Goal: Feedback & Contribution: Leave review/rating

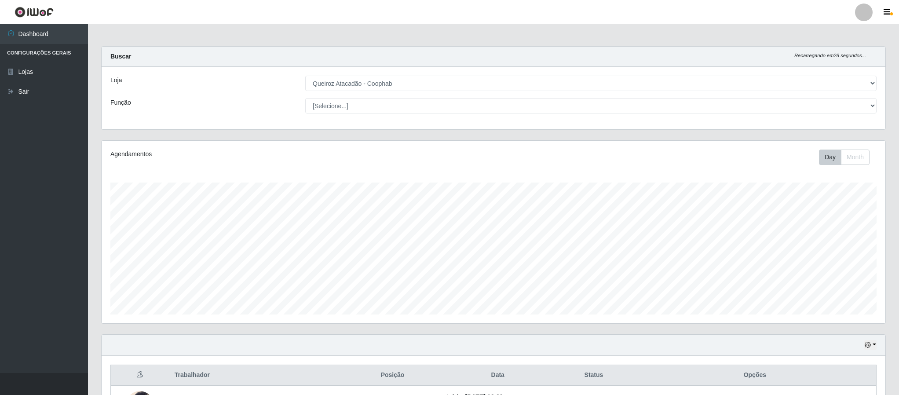
select select "463"
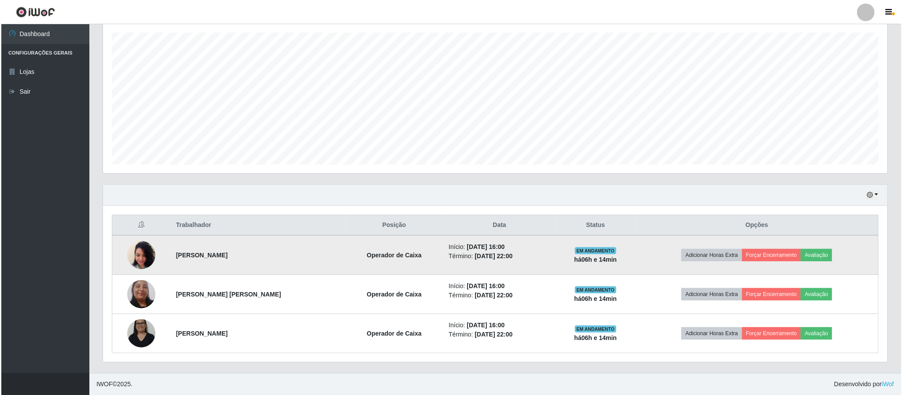
scroll to position [183, 783]
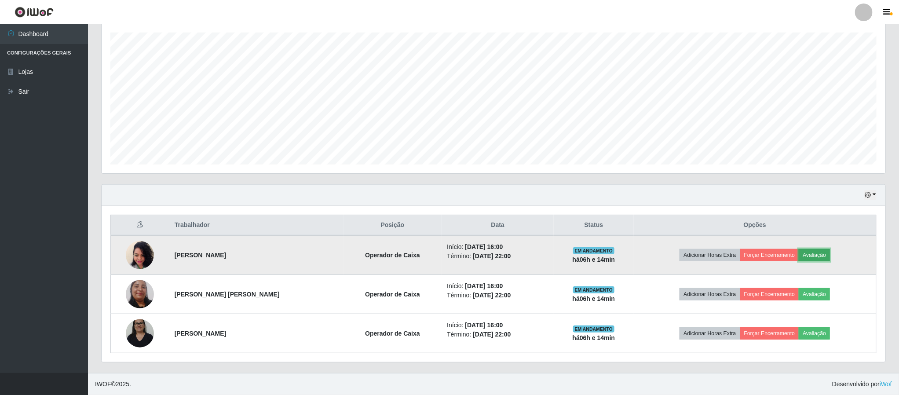
click at [816, 251] on button "Avaliação" at bounding box center [814, 255] width 31 height 12
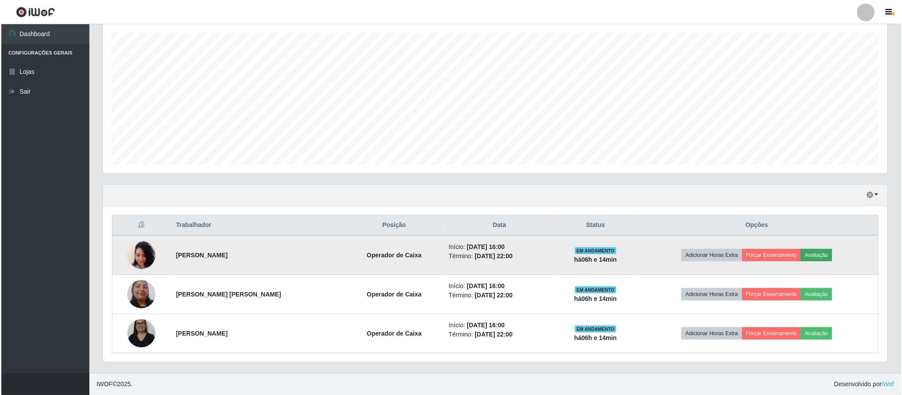
scroll to position [183, 776]
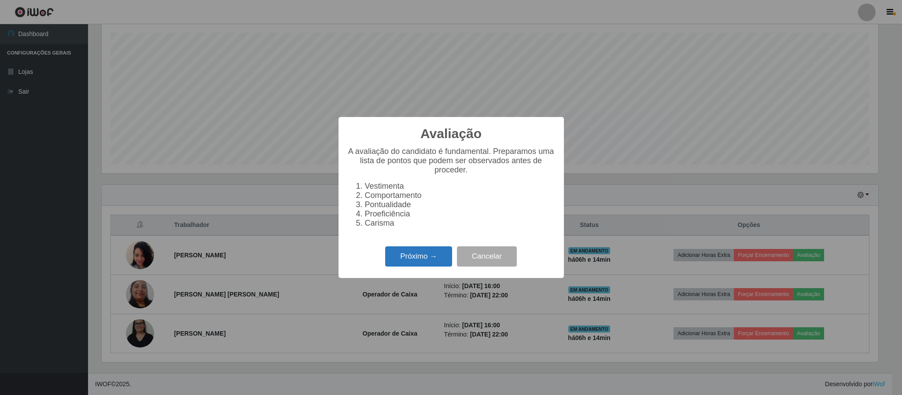
click at [407, 263] on button "Próximo →" at bounding box center [418, 256] width 67 height 21
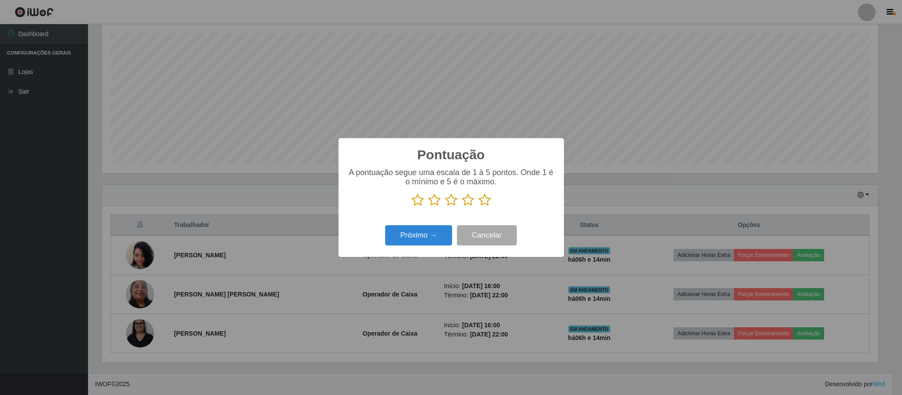
click at [483, 205] on icon at bounding box center [484, 200] width 12 height 13
click at [478, 207] on input "radio" at bounding box center [478, 207] width 0 height 0
click at [406, 236] on button "Próximo →" at bounding box center [418, 235] width 67 height 21
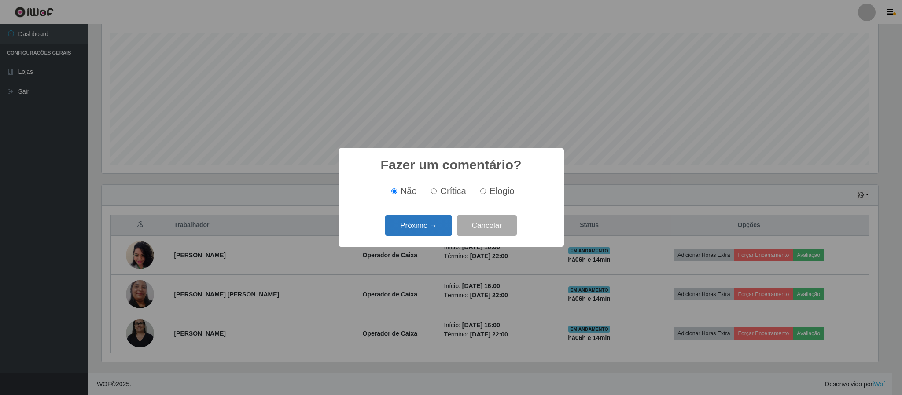
click at [412, 226] on button "Próximo →" at bounding box center [418, 225] width 67 height 21
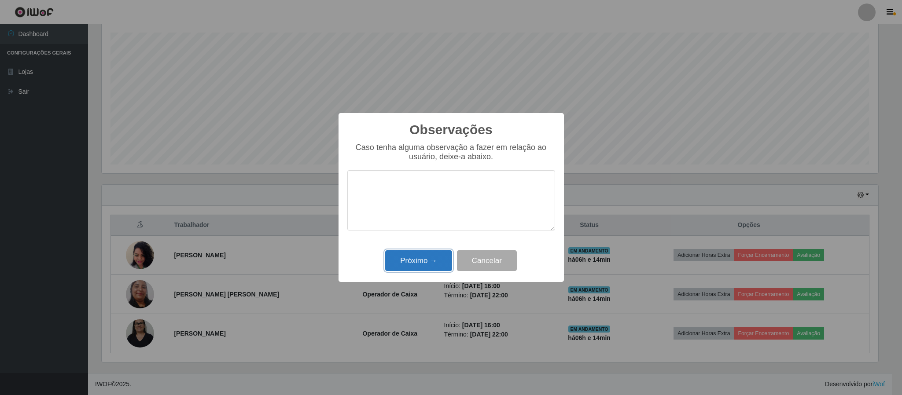
click at [427, 263] on button "Próximo →" at bounding box center [418, 260] width 67 height 21
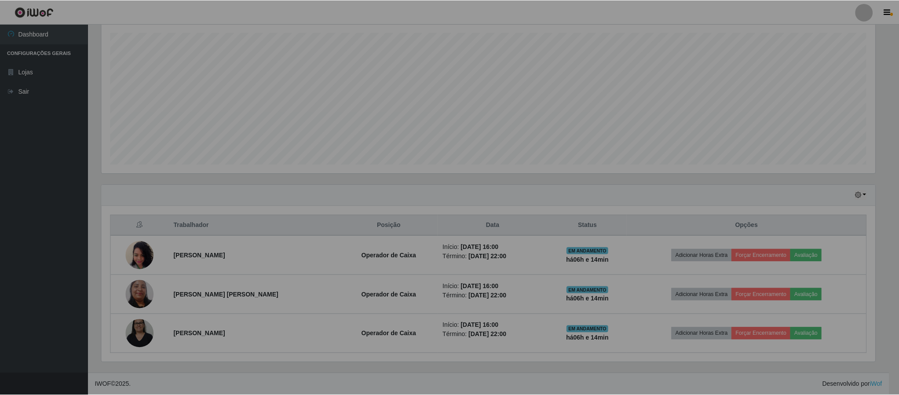
scroll to position [183, 783]
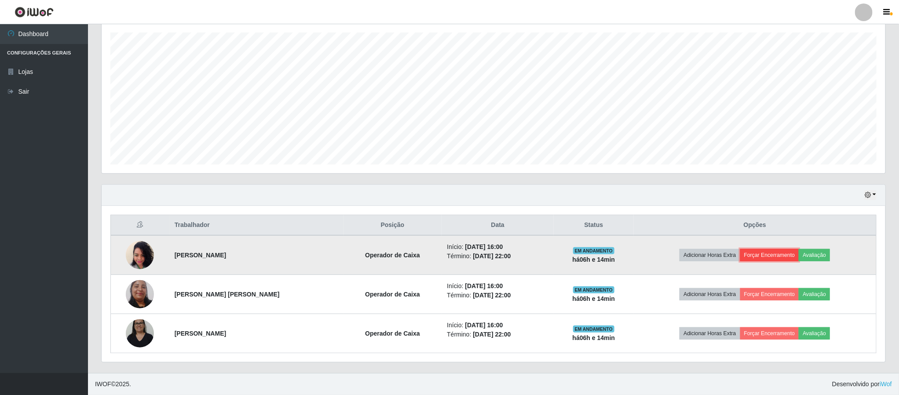
click at [770, 256] on button "Forçar Encerramento" at bounding box center [769, 255] width 59 height 12
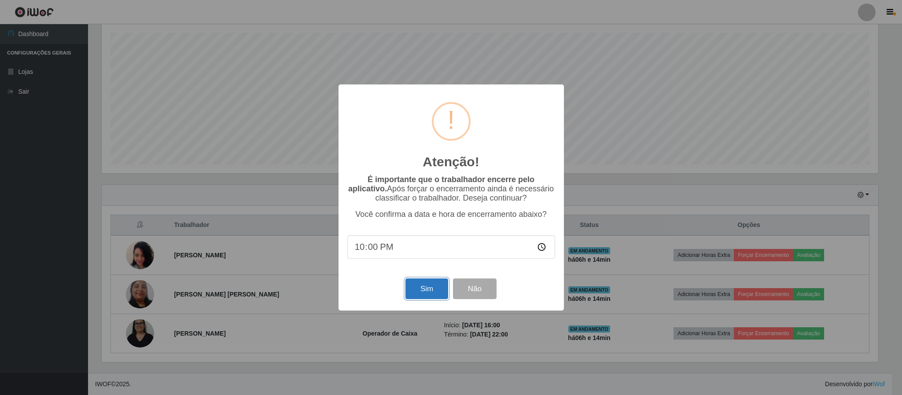
click at [428, 290] on button "Sim" at bounding box center [426, 289] width 43 height 21
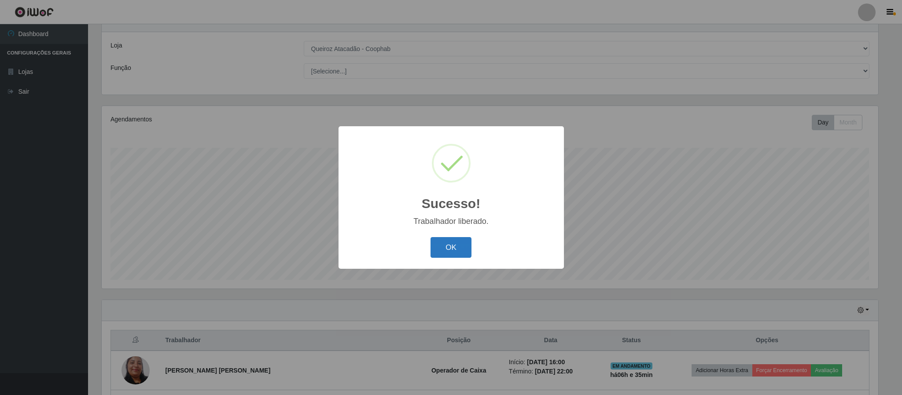
click at [442, 250] on button "OK" at bounding box center [450, 247] width 41 height 21
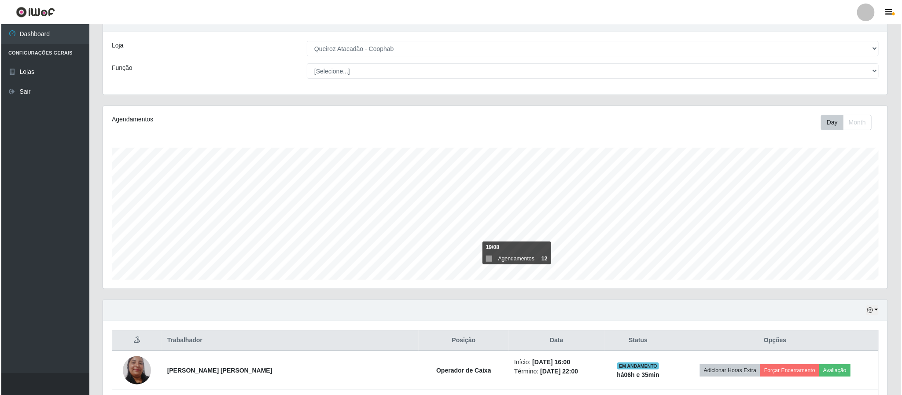
scroll to position [299, 0]
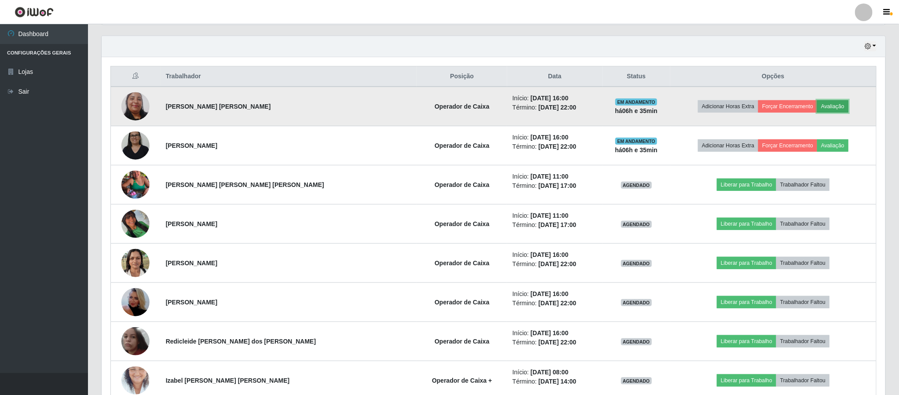
click at [822, 107] on button "Avaliação" at bounding box center [832, 106] width 31 height 12
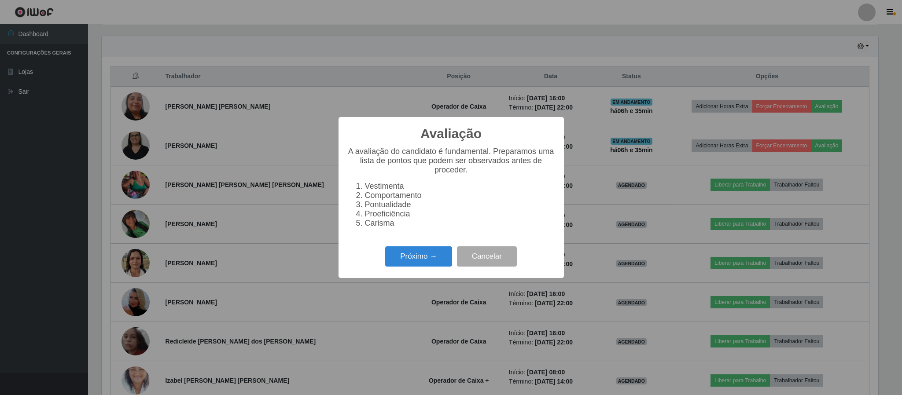
scroll to position [114, 0]
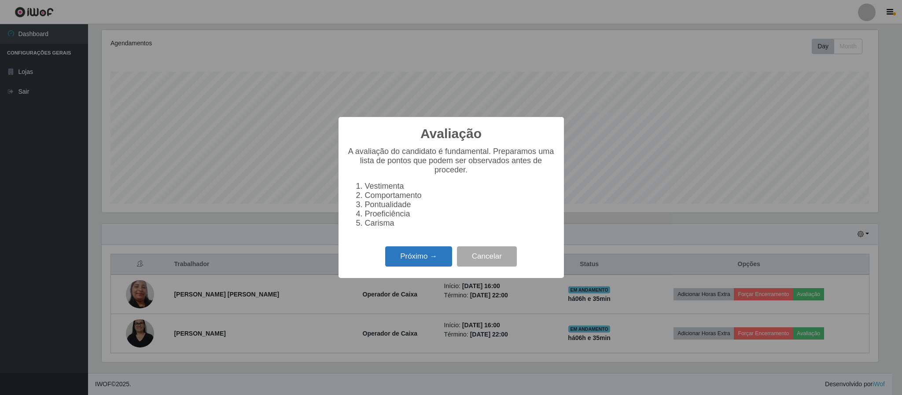
click at [419, 262] on button "Próximo →" at bounding box center [418, 256] width 67 height 21
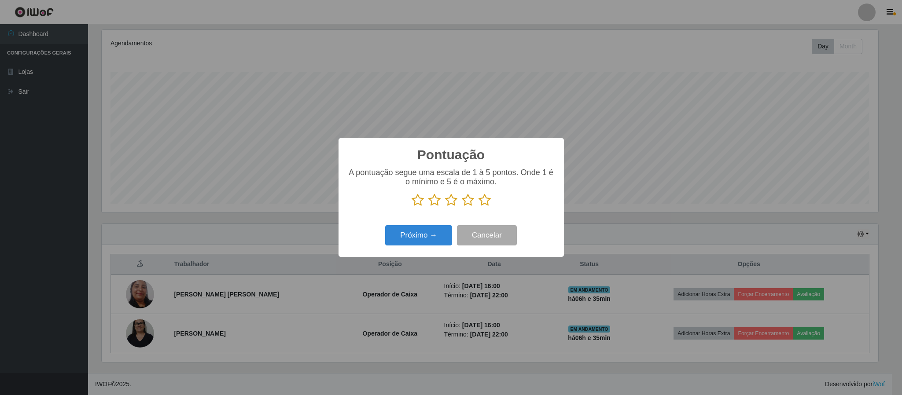
click at [490, 201] on icon at bounding box center [484, 200] width 12 height 13
click at [478, 207] on input "radio" at bounding box center [478, 207] width 0 height 0
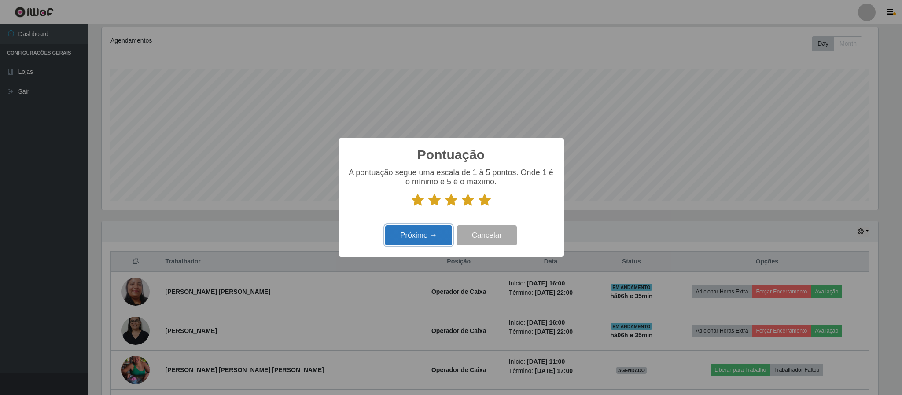
click at [418, 234] on button "Próximo →" at bounding box center [418, 235] width 67 height 21
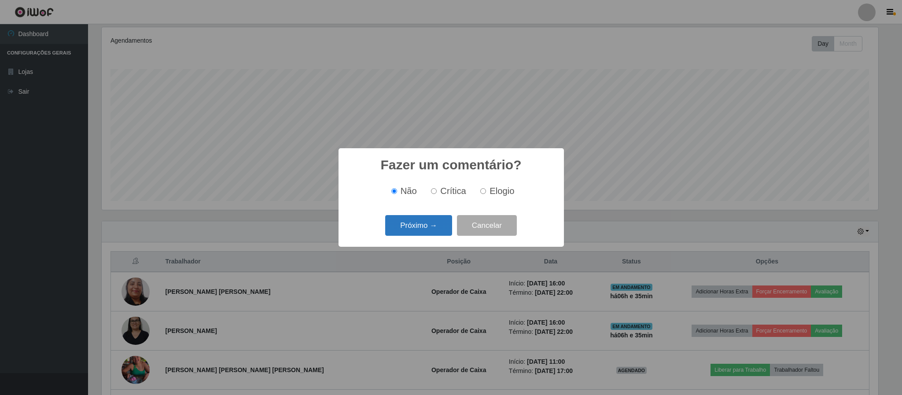
click at [418, 228] on button "Próximo →" at bounding box center [418, 225] width 67 height 21
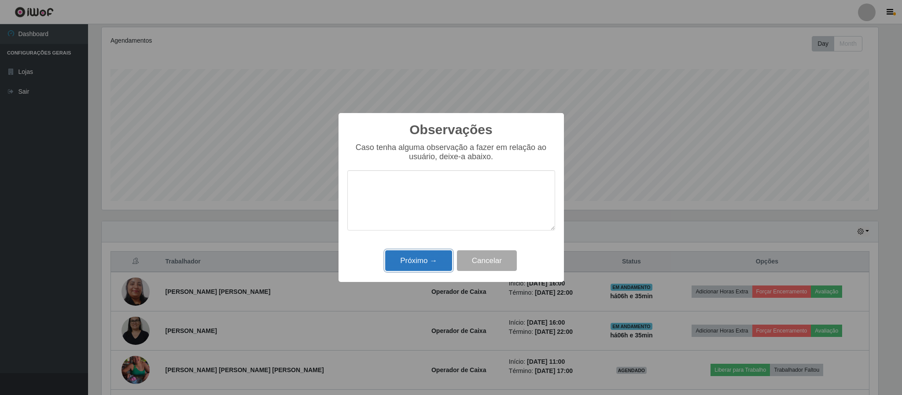
click at [417, 259] on button "Próximo →" at bounding box center [418, 260] width 67 height 21
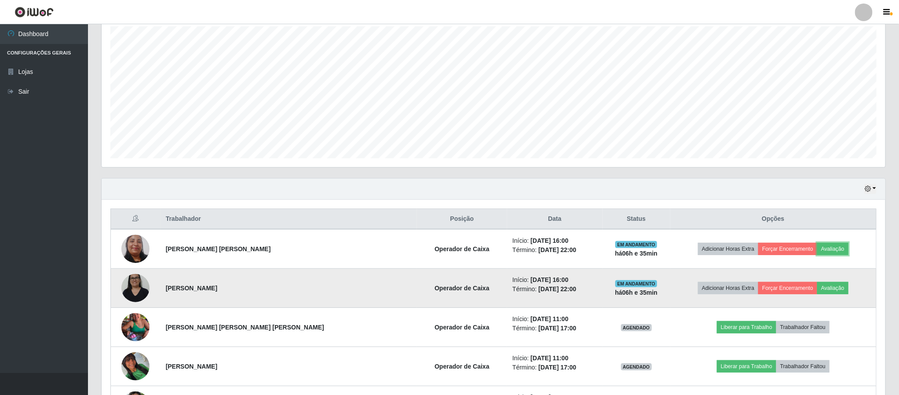
scroll to position [180, 0]
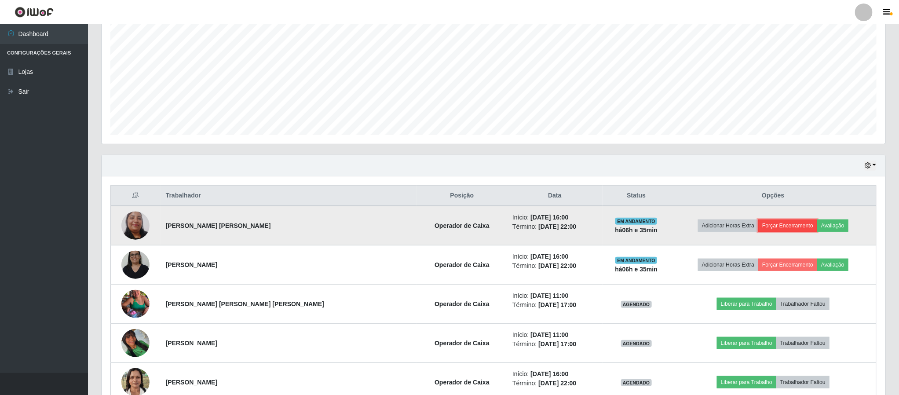
click at [762, 227] on button "Forçar Encerramento" at bounding box center [788, 226] width 59 height 12
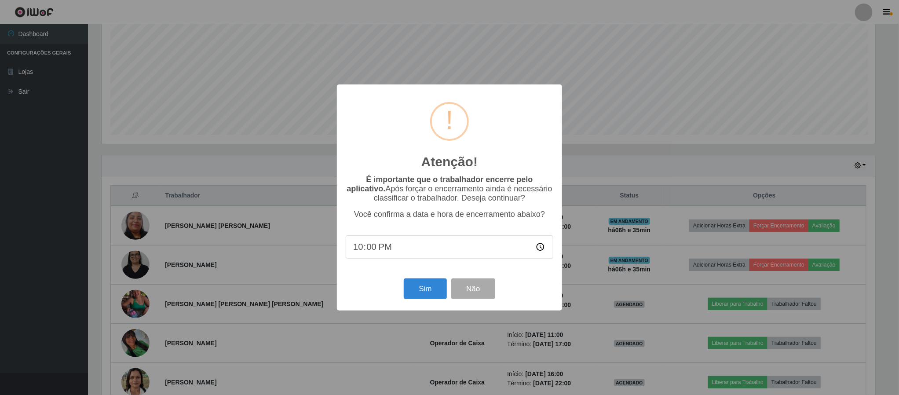
scroll to position [183, 776]
click at [424, 290] on button "Sim" at bounding box center [426, 289] width 43 height 21
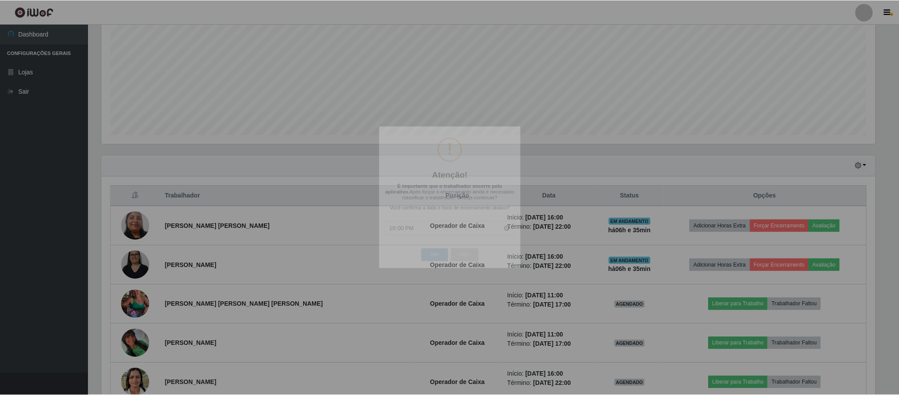
scroll to position [0, 0]
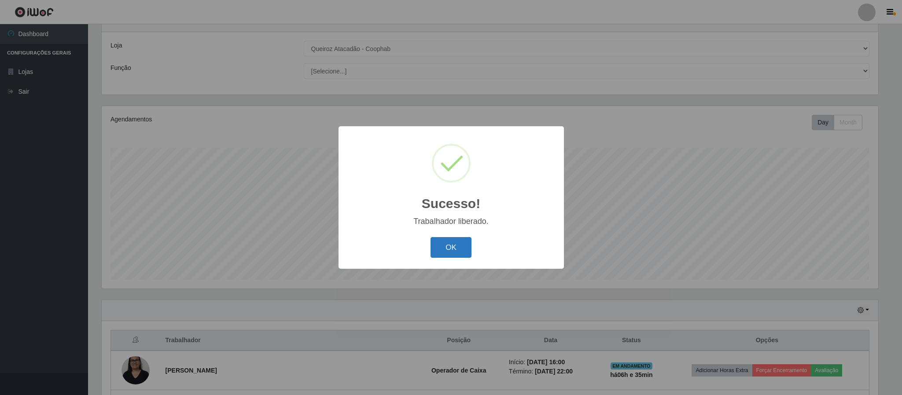
click at [447, 240] on button "OK" at bounding box center [450, 247] width 41 height 21
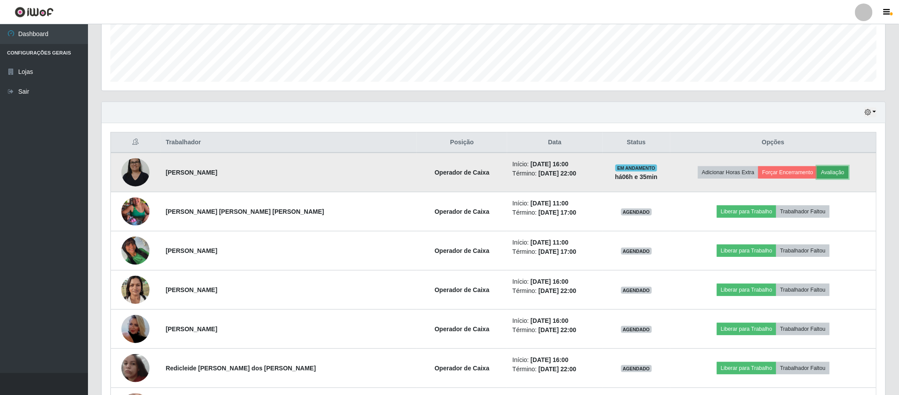
click at [825, 176] on button "Avaliação" at bounding box center [832, 172] width 31 height 12
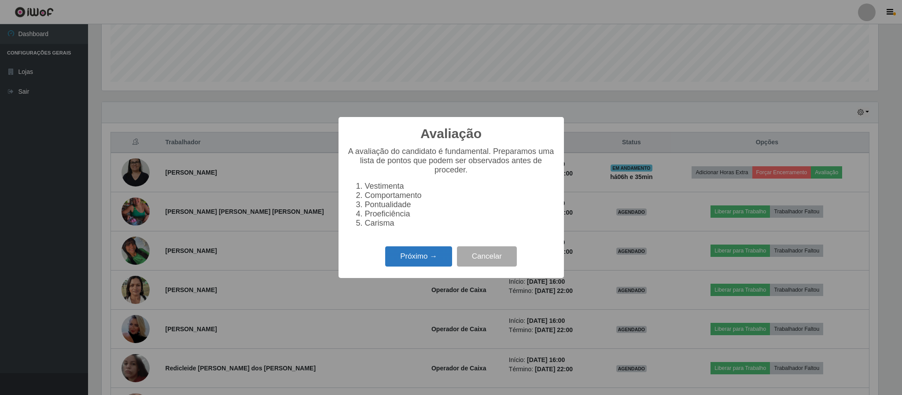
click at [409, 258] on button "Próximo →" at bounding box center [418, 256] width 67 height 21
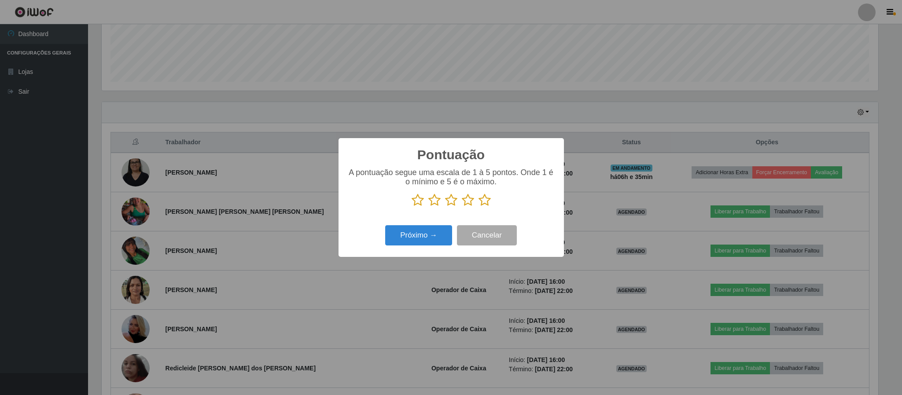
click at [482, 201] on icon at bounding box center [484, 200] width 12 height 13
click at [478, 207] on input "radio" at bounding box center [478, 207] width 0 height 0
click at [418, 233] on button "Próximo →" at bounding box center [418, 235] width 67 height 21
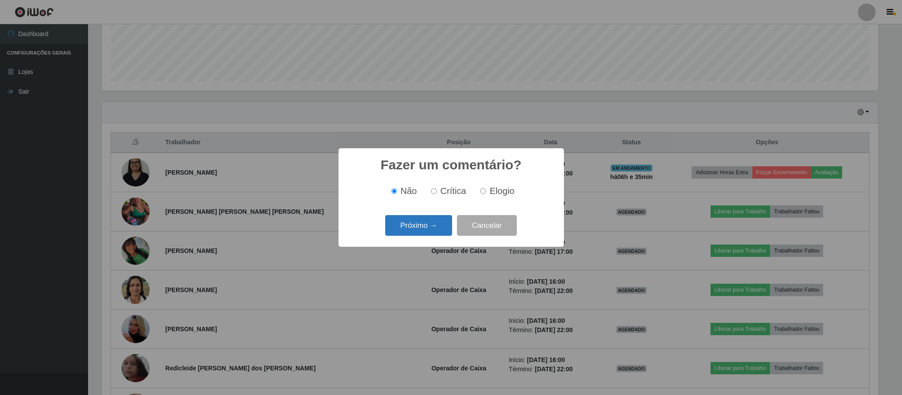
click at [441, 222] on button "Próximo →" at bounding box center [418, 225] width 67 height 21
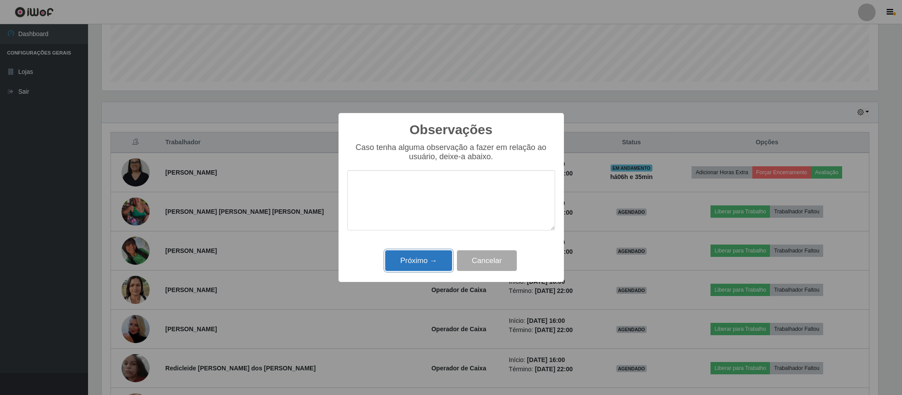
click at [433, 257] on button "Próximo →" at bounding box center [418, 260] width 67 height 21
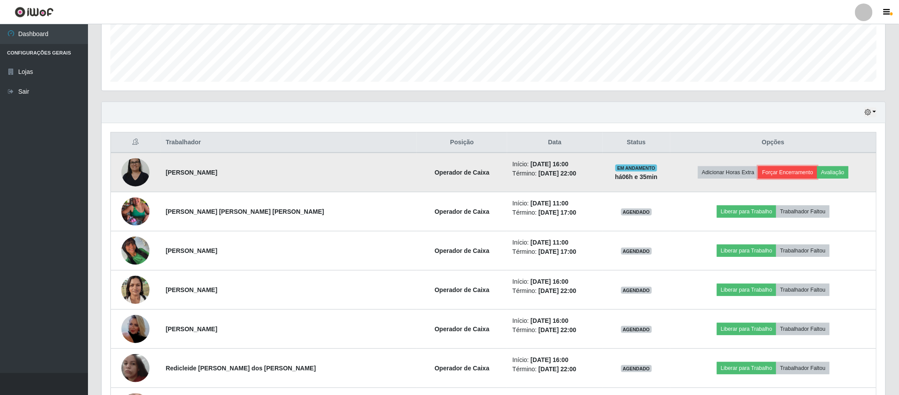
click at [767, 173] on button "Forçar Encerramento" at bounding box center [788, 172] width 59 height 12
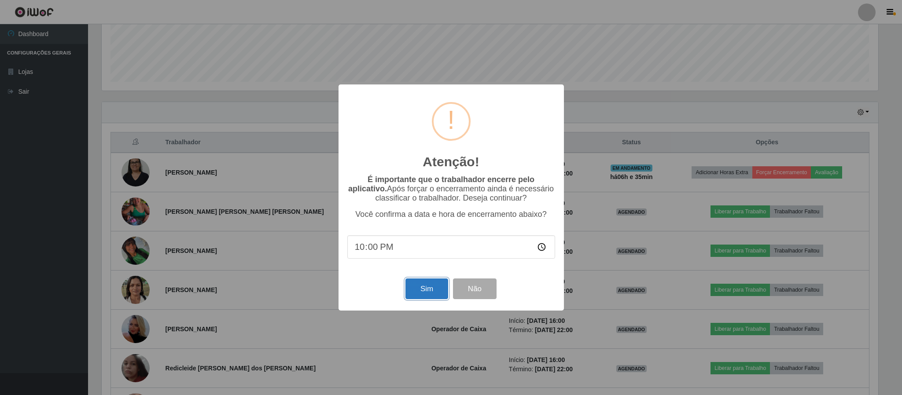
click at [430, 289] on button "Sim" at bounding box center [426, 289] width 43 height 21
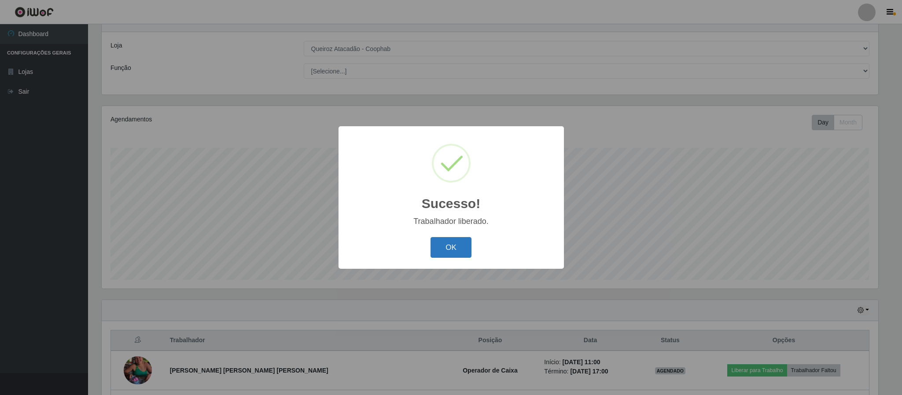
click at [453, 248] on button "OK" at bounding box center [450, 247] width 41 height 21
